Goal: Information Seeking & Learning: Find specific fact

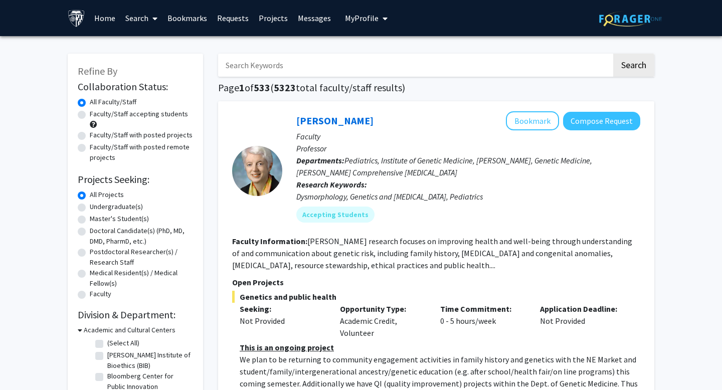
click at [231, 59] on input "Search Keywords" at bounding box center [414, 65] width 393 height 23
click at [447, 54] on button "Search" at bounding box center [633, 65] width 41 height 23
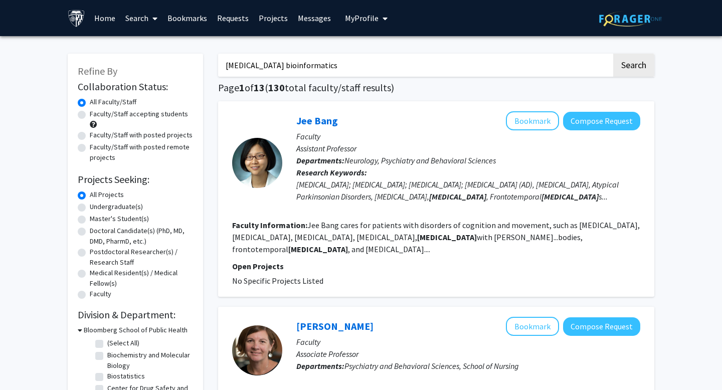
drag, startPoint x: 258, startPoint y: 64, endPoint x: 195, endPoint y: 63, distance: 62.1
click at [288, 59] on input "bioinformatics" at bounding box center [414, 65] width 393 height 23
click at [293, 61] on input "bioinformatics" at bounding box center [414, 65] width 393 height 23
type input "bioinformatics [MEDICAL_DATA]"
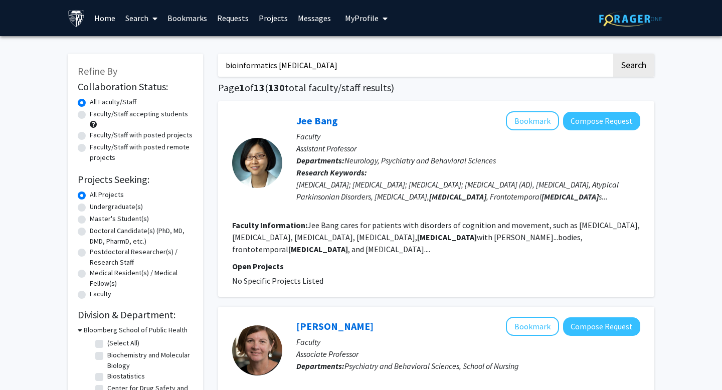
click at [447, 54] on button "Search" at bounding box center [633, 65] width 41 height 23
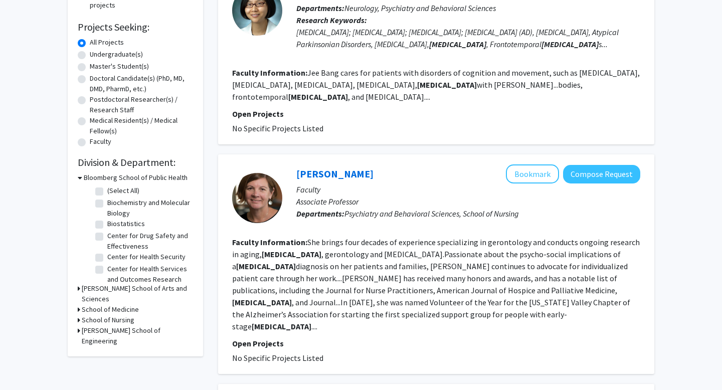
scroll to position [155, 0]
